Goal: Task Accomplishment & Management: Manage account settings

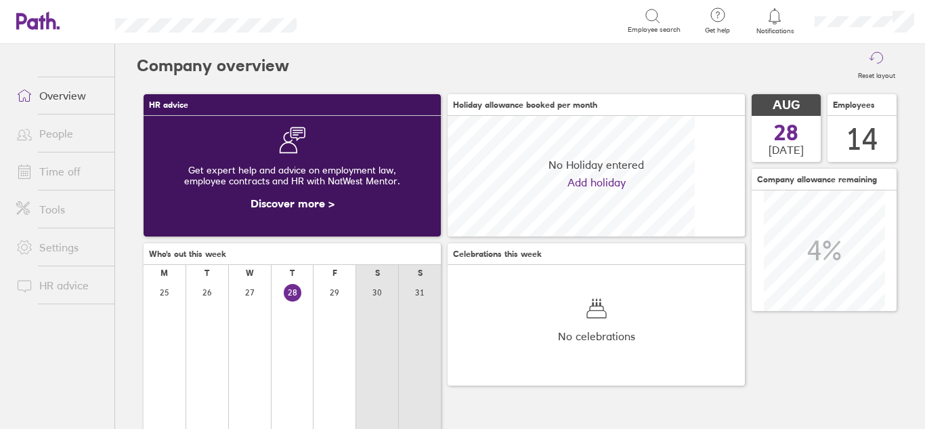
scroll to position [121, 297]
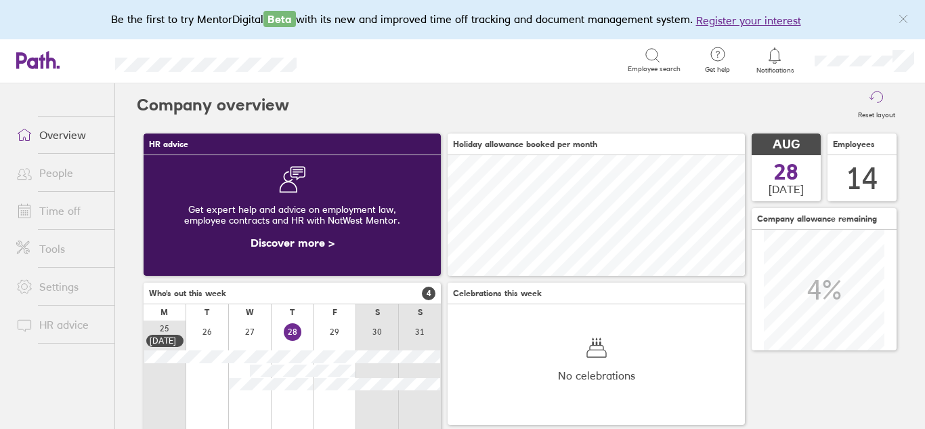
click at [56, 221] on link "Time off" at bounding box center [59, 210] width 109 height 27
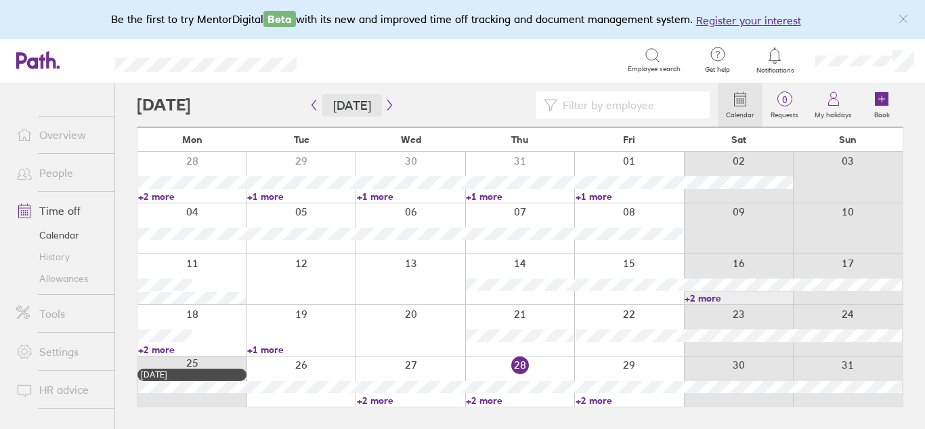
click at [349, 108] on button "[DATE]" at bounding box center [352, 105] width 60 height 22
click at [387, 106] on icon "button" at bounding box center [389, 105] width 4 height 10
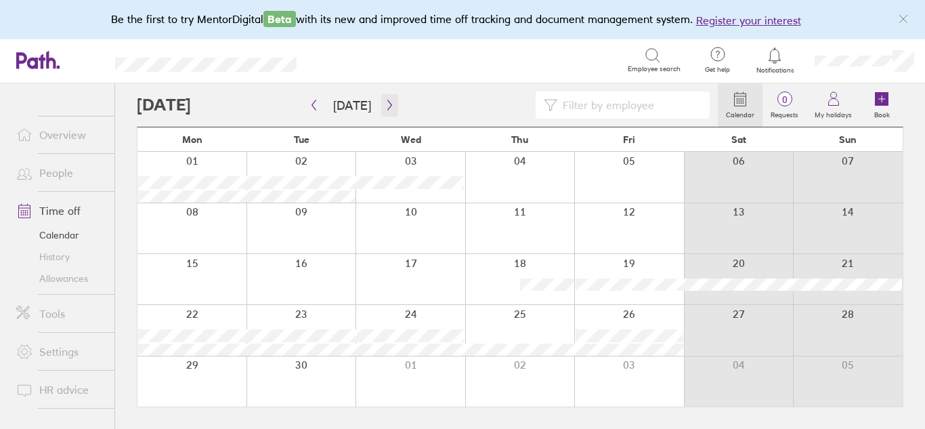
click at [388, 102] on icon "button" at bounding box center [390, 105] width 10 height 11
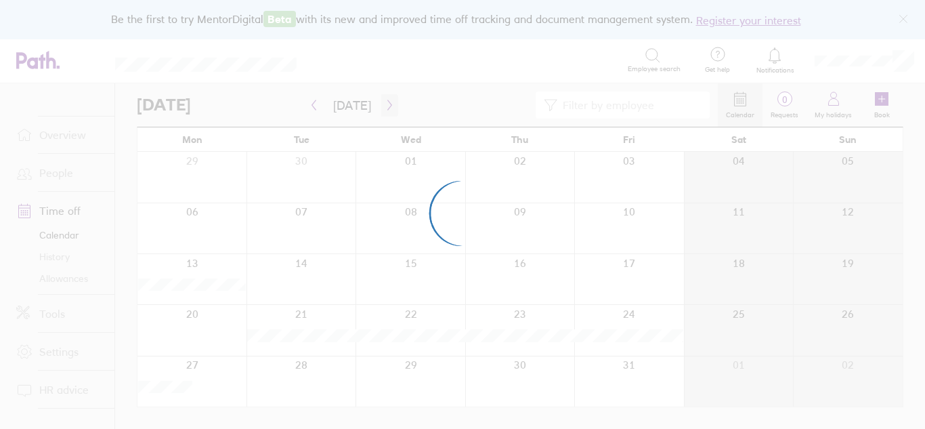
click at [387, 106] on icon "button" at bounding box center [389, 105] width 4 height 10
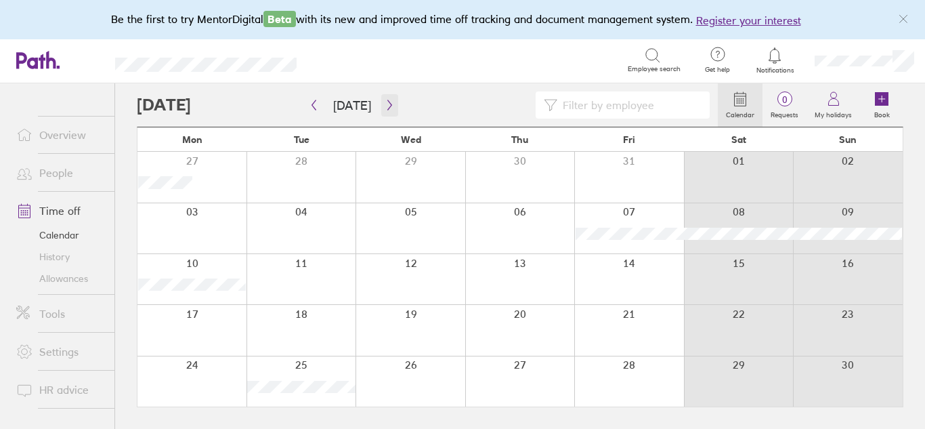
click at [385, 104] on icon "button" at bounding box center [390, 105] width 10 height 11
